Goal: Information Seeking & Learning: Check status

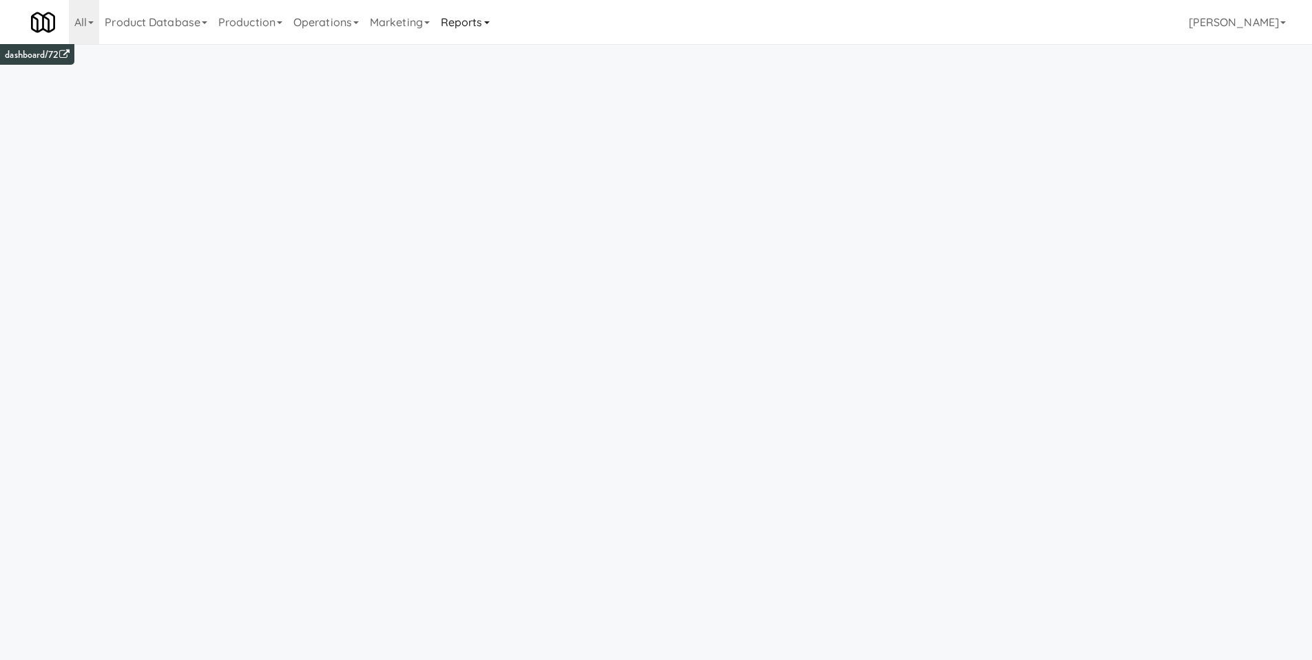
click at [482, 21] on link "Reports" at bounding box center [465, 22] width 60 height 44
click at [512, 104] on link "Payouts" at bounding box center [490, 108] width 110 height 25
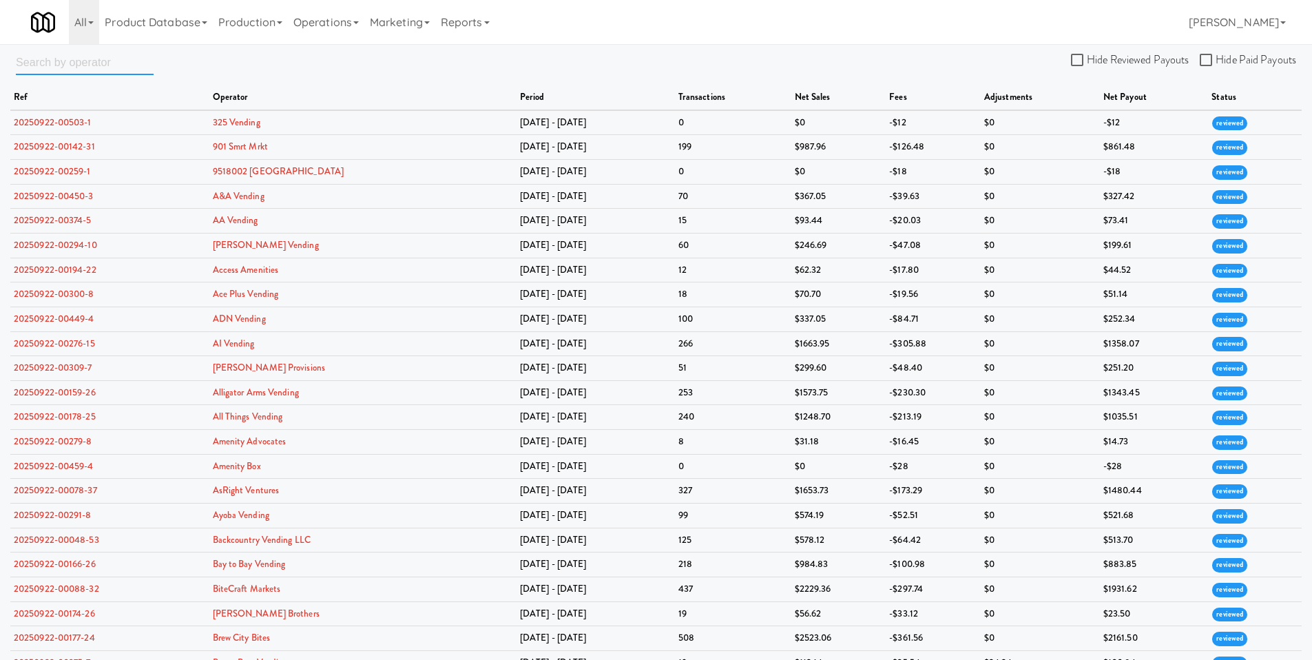
click at [115, 65] on input "text" at bounding box center [85, 62] width 138 height 25
type input "snackcity"
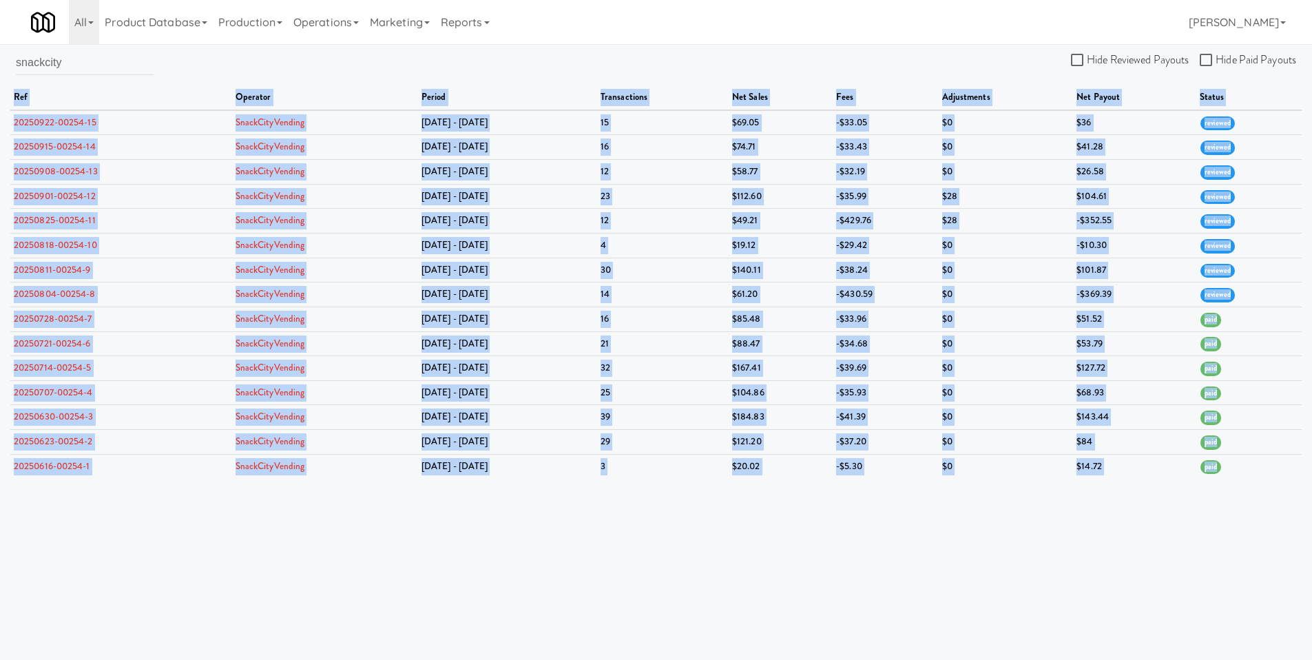
drag, startPoint x: 1229, startPoint y: 471, endPoint x: 14, endPoint y: 99, distance: 1271.0
click at [14, 99] on table "ref operator period transactions net sales fees adjustments net payout status 2…" at bounding box center [656, 281] width 1292 height 393
copy table "ref operator period transactions net sales fees adjustments net payout status 2…"
